Goal: Find specific page/section: Find specific page/section

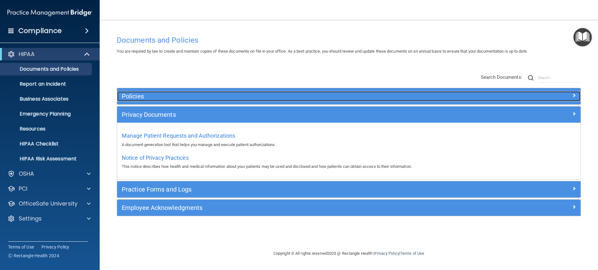
click at [153, 97] on h5 "Policies" at bounding box center [291, 96] width 338 height 7
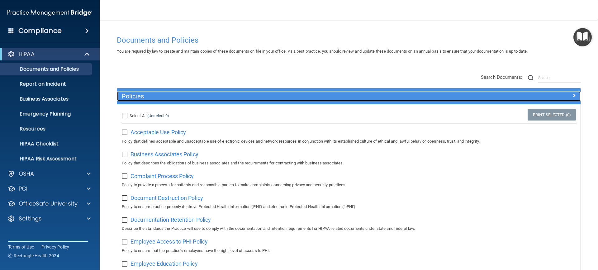
click at [149, 97] on h5 "Policies" at bounding box center [291, 96] width 338 height 7
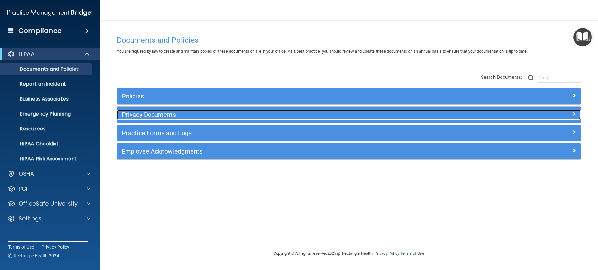
click at [148, 114] on h5 "Privacy Documents" at bounding box center [291, 114] width 338 height 7
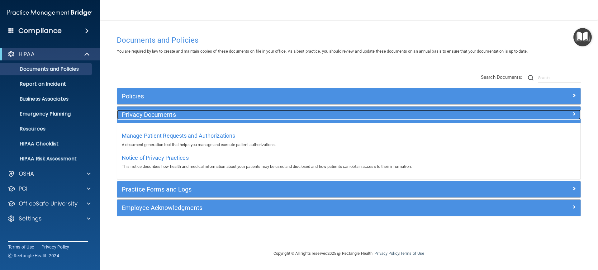
click at [165, 114] on h5 "Privacy Documents" at bounding box center [291, 114] width 338 height 7
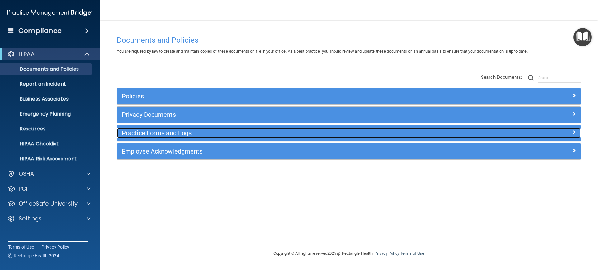
click at [170, 137] on div "Practice Forms and Logs" at bounding box center [291, 133] width 348 height 10
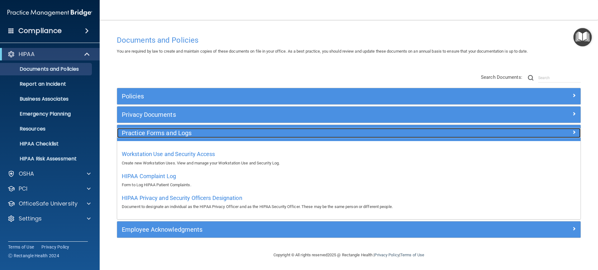
click at [176, 129] on div "Practice Forms and Logs" at bounding box center [291, 133] width 348 height 10
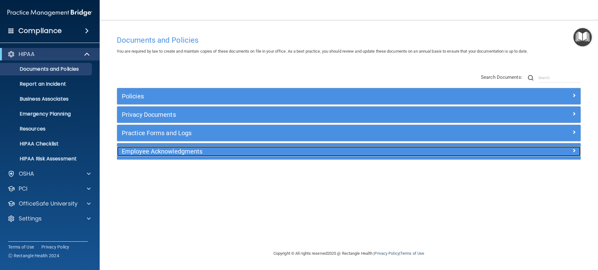
click at [173, 156] on div "Employee Acknowledgments" at bounding box center [291, 151] width 348 height 10
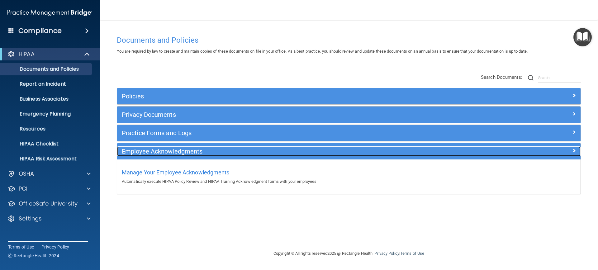
click at [173, 155] on div "Employee Acknowledgments" at bounding box center [291, 151] width 348 height 10
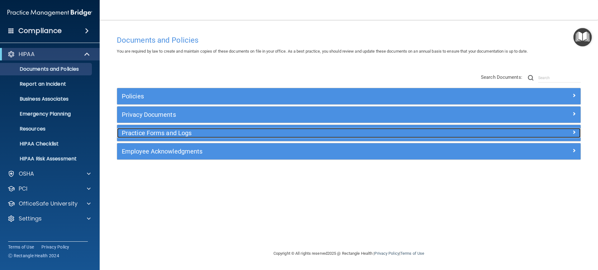
click at [170, 135] on h5 "Practice Forms and Logs" at bounding box center [291, 133] width 338 height 7
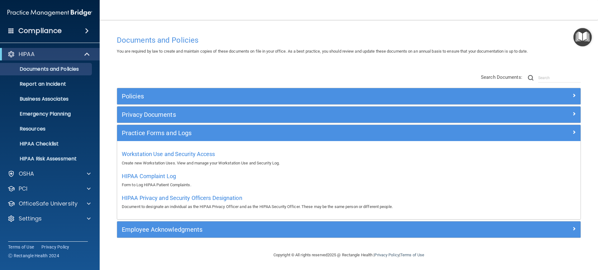
click at [214, 73] on div "Policies Select All (Unselect 0) Unselect All Print Selected (0) Acceptable Use…" at bounding box center [348, 156] width 473 height 177
click at [49, 153] on link "HIPAA Risk Assessment" at bounding box center [43, 159] width 98 height 12
